Goal: Find specific page/section: Find specific page/section

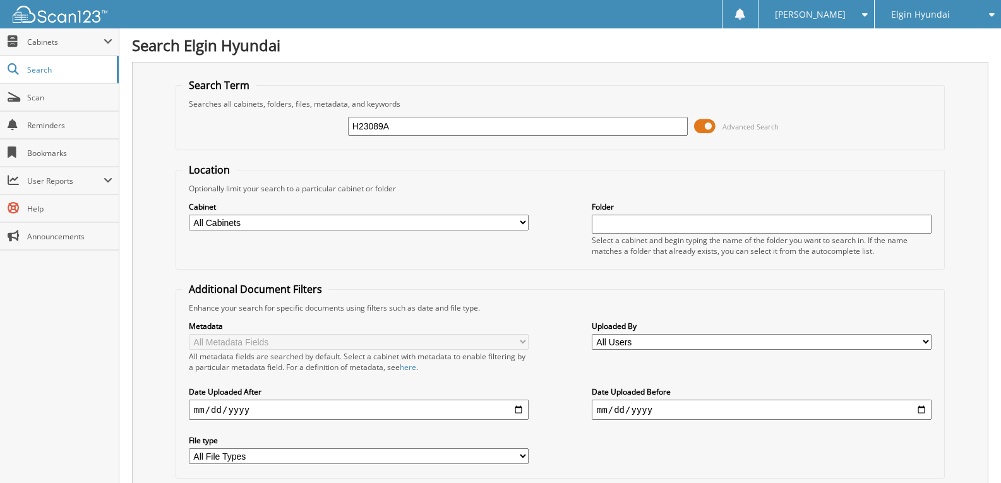
type input "H23089A"
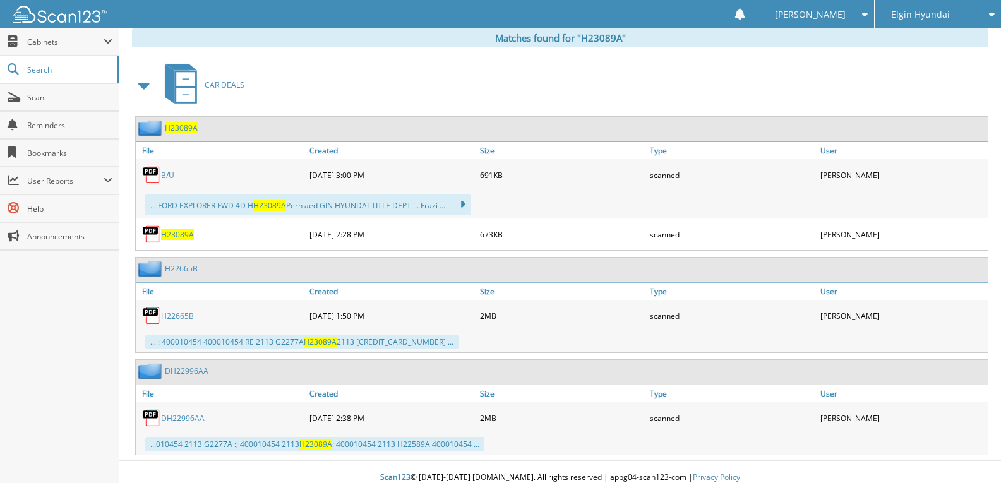
scroll to position [536, 0]
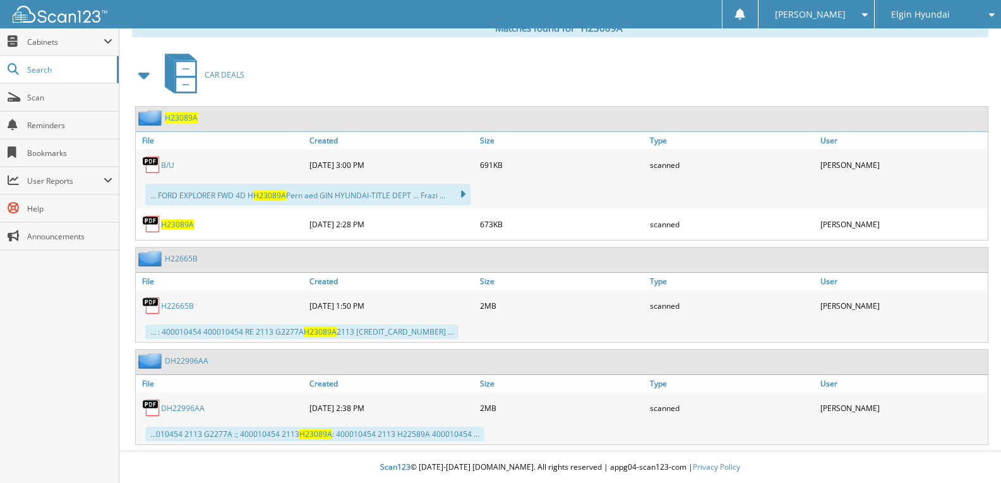
click at [177, 228] on span "H23089A" at bounding box center [177, 224] width 33 height 11
click at [179, 222] on span "H23089A" at bounding box center [177, 224] width 33 height 11
click at [823, 14] on span "[PERSON_NAME]" at bounding box center [810, 15] width 71 height 8
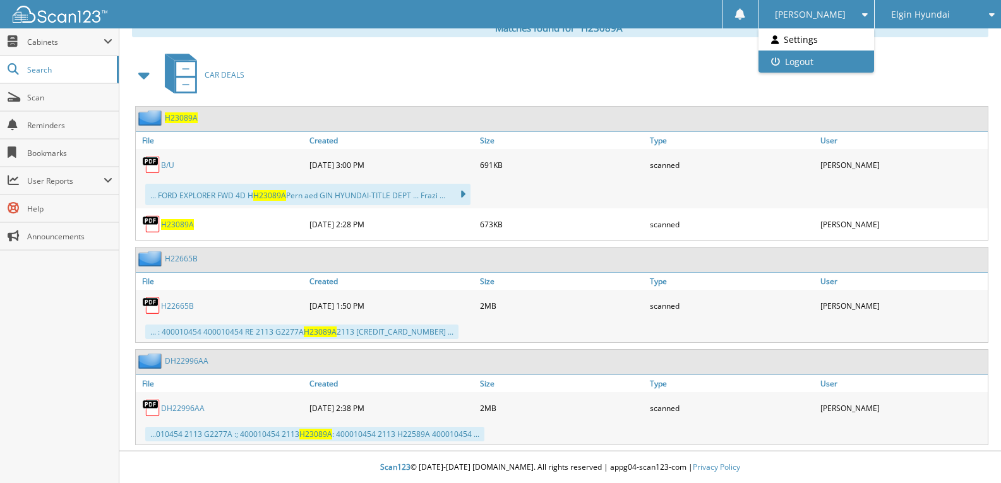
click at [842, 59] on link "Logout" at bounding box center [816, 62] width 116 height 22
